Goal: Information Seeking & Learning: Check status

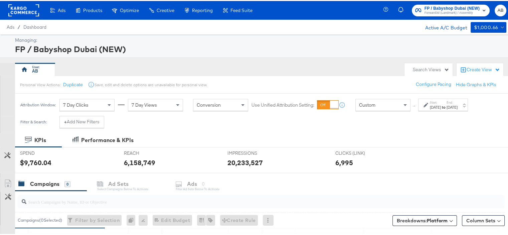
click at [294, 44] on div "FP / Babyshop Dubai (NEW)" at bounding box center [260, 47] width 490 height 11
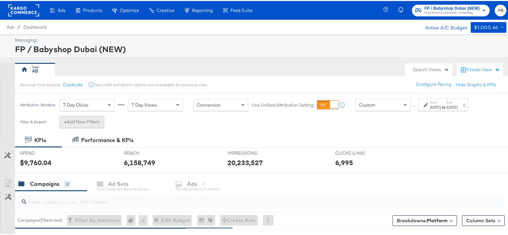
click at [76, 125] on button "+ Add New Filters" at bounding box center [81, 121] width 45 height 12
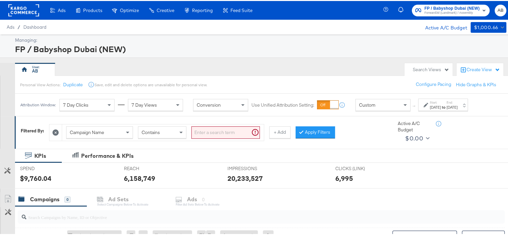
click at [217, 130] on input "search" at bounding box center [225, 131] width 68 height 12
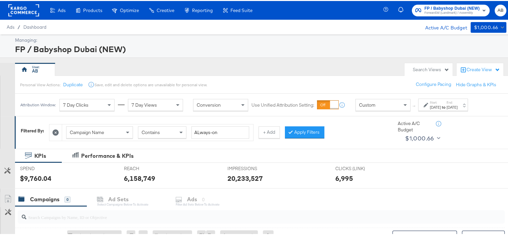
click at [262, 136] on button "+ Add" at bounding box center [269, 131] width 21 height 12
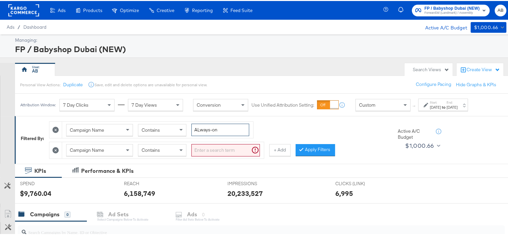
click at [200, 129] on input "ALways-on" at bounding box center [220, 129] width 58 height 12
type input "Always-on"
click at [225, 144] on input "search" at bounding box center [225, 149] width 68 height 12
click at [217, 150] on input "search" at bounding box center [225, 149] width 68 height 12
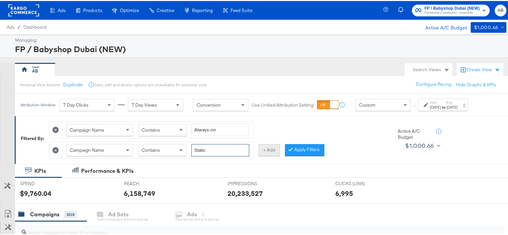
type input "Static"
click at [268, 151] on button "+ Add" at bounding box center [269, 149] width 21 height 12
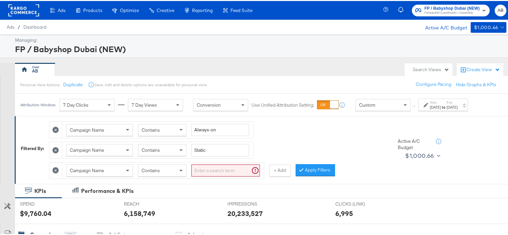
click at [208, 169] on input "search" at bounding box center [225, 169] width 68 height 12
click at [207, 171] on input "search" at bounding box center [225, 169] width 68 height 12
type input "180k"
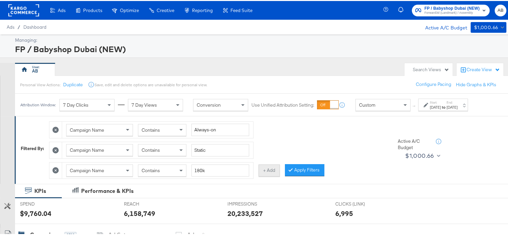
click at [264, 167] on button "+ Add" at bounding box center [269, 169] width 21 height 12
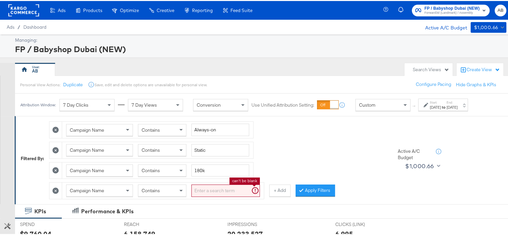
click at [211, 187] on input "search" at bounding box center [225, 189] width 68 height 12
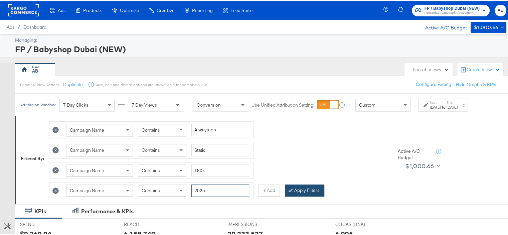
type input "2025"
click at [315, 192] on button "Apply Filters" at bounding box center [304, 189] width 39 height 12
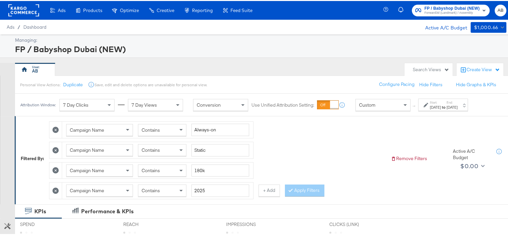
click at [447, 104] on strong "to" at bounding box center [444, 106] width 6 height 5
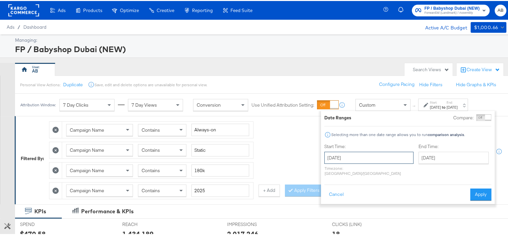
click at [354, 154] on input "[DATE]" at bounding box center [368, 157] width 89 height 12
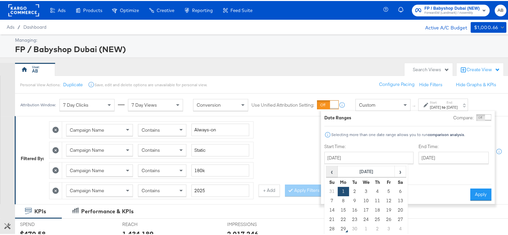
click at [332, 169] on span "‹" at bounding box center [332, 170] width 10 height 10
click at [354, 190] on td "1" at bounding box center [354, 190] width 11 height 9
type input "[DATE]"
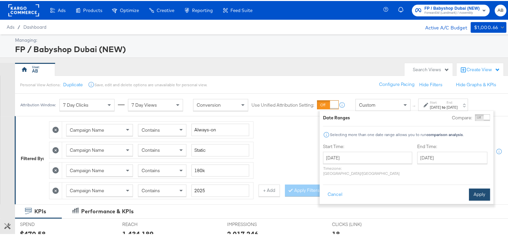
click at [486, 187] on button "Apply" at bounding box center [479, 193] width 21 height 12
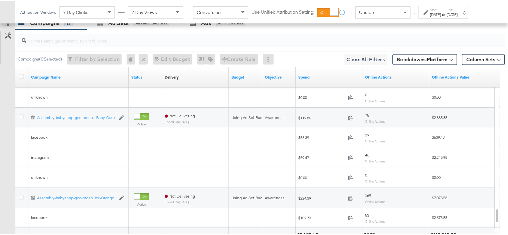
scroll to position [291, 0]
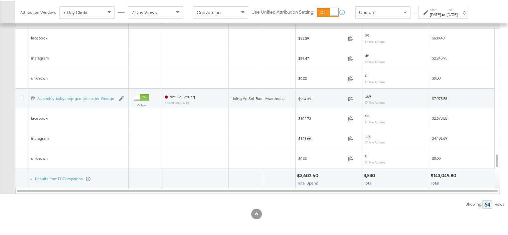
click at [449, 172] on div "$143,049.80" at bounding box center [445, 174] width 28 height 6
copy div "143,049.80"
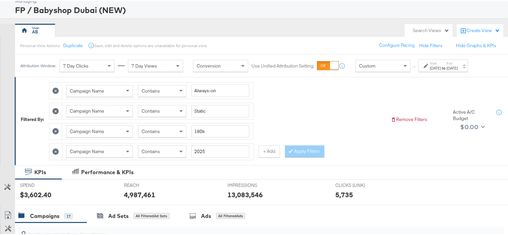
scroll to position [0, 0]
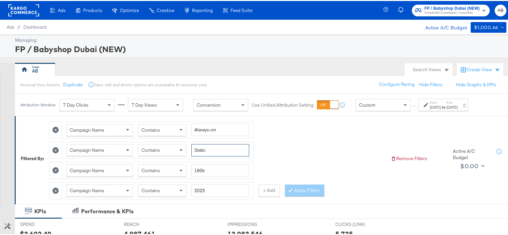
click at [198, 149] on input "Static" at bounding box center [220, 149] width 58 height 12
click at [307, 187] on button "Apply Filters" at bounding box center [304, 189] width 39 height 12
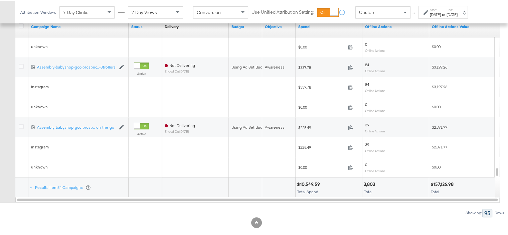
scroll to position [291, 0]
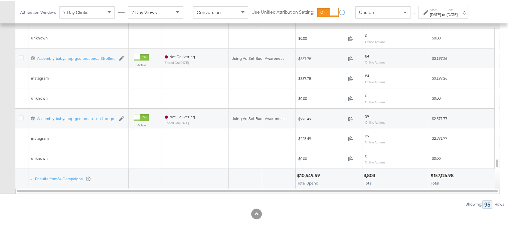
click at [453, 171] on div "$157,126.98" at bounding box center [443, 174] width 25 height 6
click at [457, 173] on div at bounding box center [475, 174] width 39 height 6
drag, startPoint x: 454, startPoint y: 172, endPoint x: 433, endPoint y: 175, distance: 21.2
click at [433, 175] on div "$157,126.98" at bounding box center [443, 174] width 25 height 6
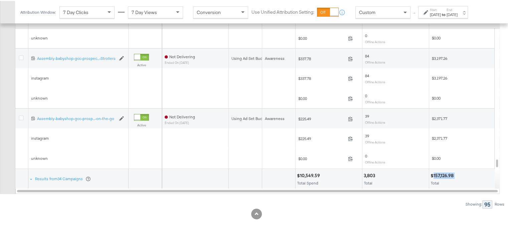
copy div "157,126.98"
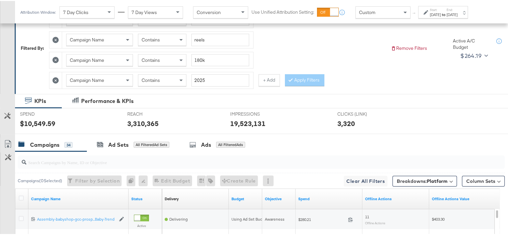
scroll to position [0, 0]
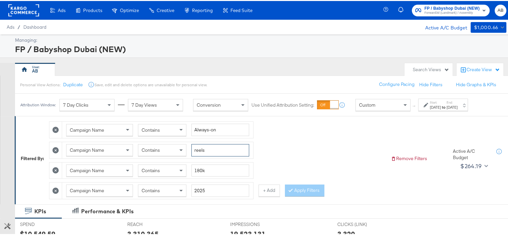
click at [199, 147] on input "reels" at bounding box center [220, 149] width 58 height 12
type input "carousel"
click at [304, 188] on button "Apply Filters" at bounding box center [304, 189] width 39 height 12
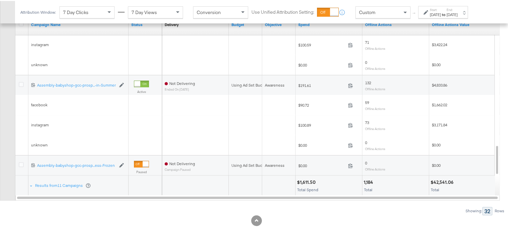
scroll to position [291, 0]
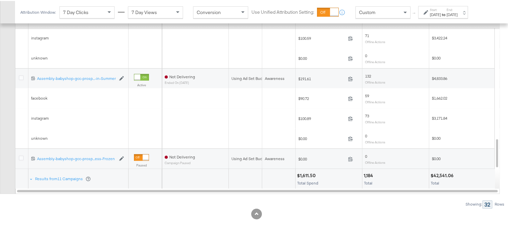
click at [450, 173] on div "$42,541.06" at bounding box center [443, 174] width 25 height 6
copy div "42,541.06"
